Goal: Find specific page/section: Find specific page/section

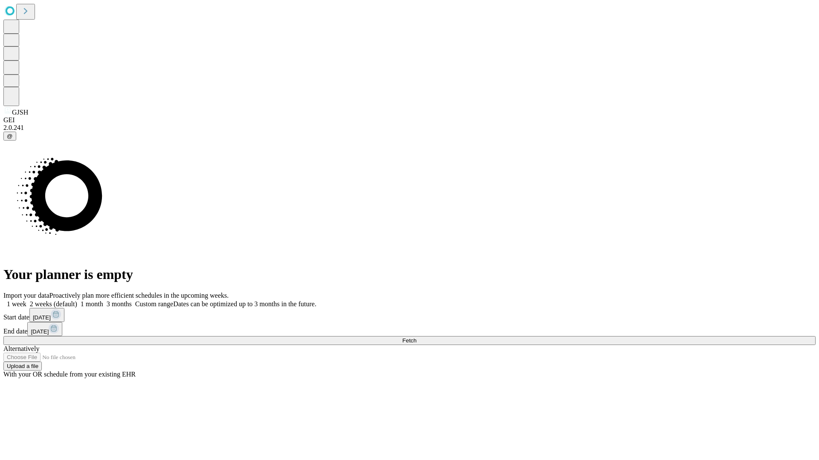
click at [416, 338] on span "Fetch" at bounding box center [409, 341] width 14 height 6
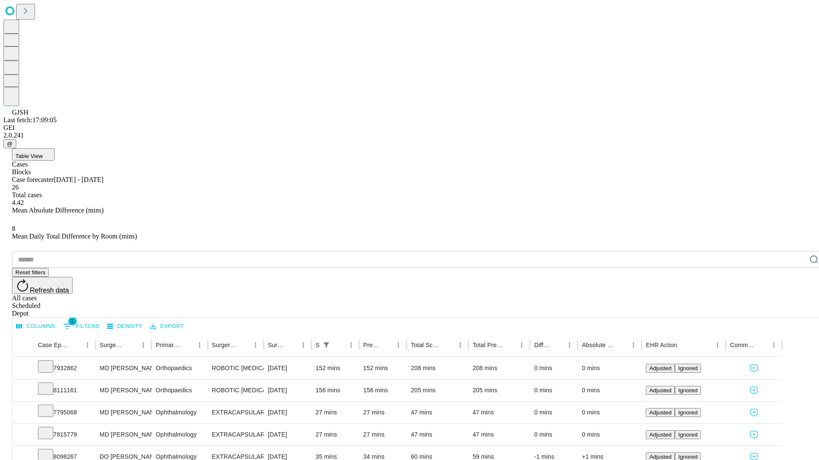
click at [43, 153] on span "Table View" at bounding box center [28, 156] width 27 height 6
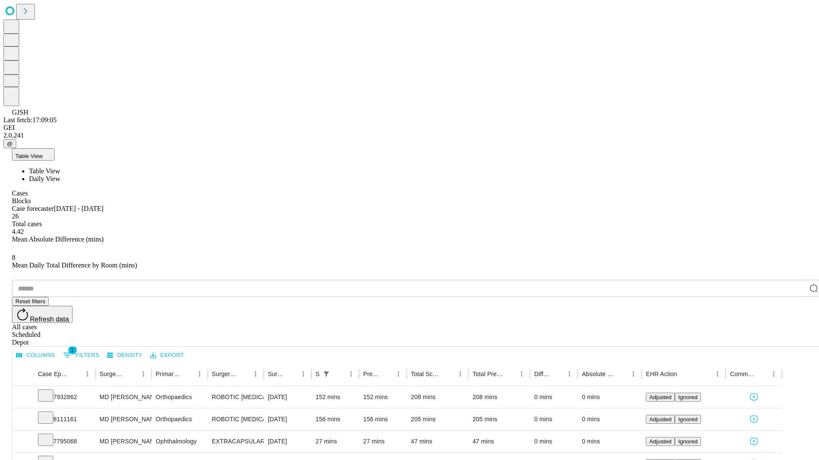
click at [60, 175] on span "Daily View" at bounding box center [44, 178] width 31 height 7
